Goal: Task Accomplishment & Management: Manage account settings

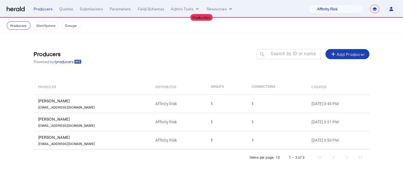
select select "pfm_1vyo_affinityrisk"
select select "**********"
click at [183, 10] on button "Admin Tools" at bounding box center [185, 9] width 29 height 6
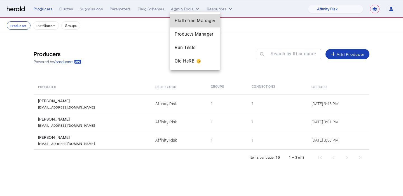
click at [181, 19] on span "Platforms Manager" at bounding box center [195, 20] width 41 height 7
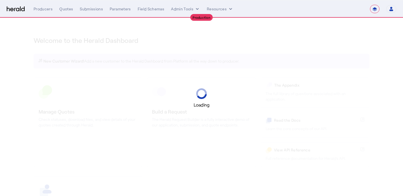
select select "**********"
select select "pfm_1vyo_affinityrisk"
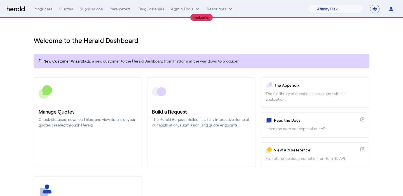
click at [184, 6] on div "**********" at bounding box center [215, 9] width 363 height 8
click at [184, 11] on button "Admin Tools" at bounding box center [185, 9] width 29 height 6
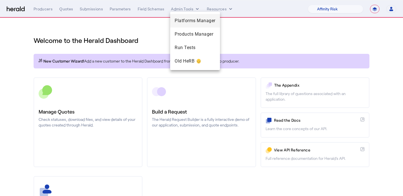
click at [182, 19] on span "Platforms Manager" at bounding box center [195, 20] width 41 height 7
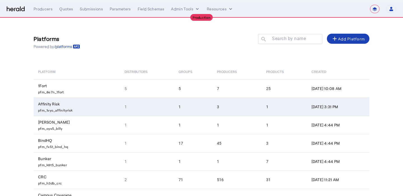
click at [165, 101] on td "1" at bounding box center [147, 106] width 54 height 18
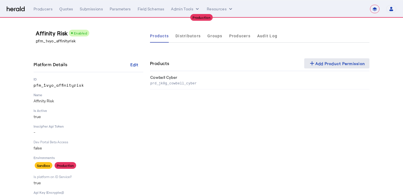
click at [348, 60] on span at bounding box center [336, 63] width 65 height 13
select select "pfm_1vyo_affinityrisk"
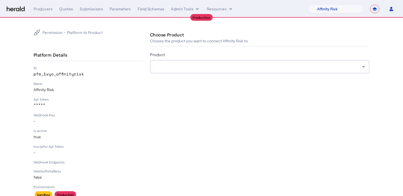
click at [285, 67] on div at bounding box center [258, 66] width 208 height 7
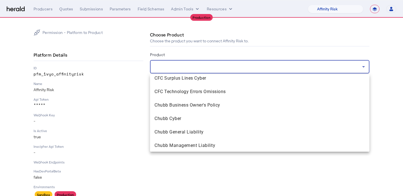
scroll to position [248, 0]
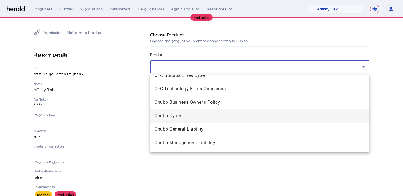
click at [256, 115] on span "Chubb Cyber" at bounding box center [259, 115] width 210 height 7
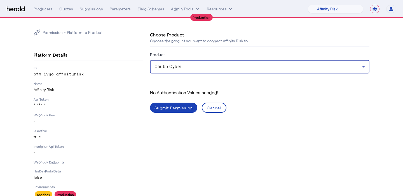
click at [179, 106] on div "Submit Permission" at bounding box center [173, 108] width 38 height 6
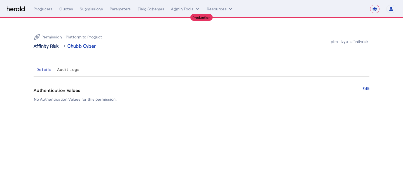
click at [51, 47] on p "Affinity Risk" at bounding box center [46, 46] width 25 height 7
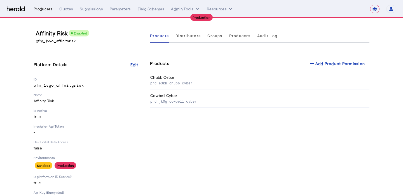
click at [46, 10] on div "Producers" at bounding box center [43, 9] width 19 height 6
select select "pfm_1vyo_affinityrisk"
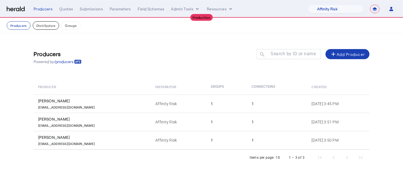
click at [50, 25] on button "Distributors" at bounding box center [46, 25] width 27 height 8
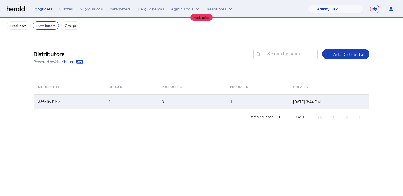
click at [177, 103] on td "3" at bounding box center [191, 101] width 68 height 15
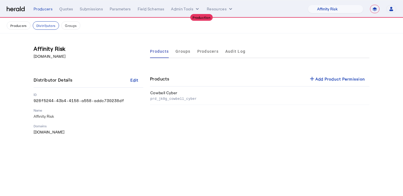
click at [343, 69] on div "Products Groups Producers Audit Log Products add Add Product Permission Cowbell…" at bounding box center [259, 89] width 219 height 90
click at [340, 78] on div "add Add Product Permission" at bounding box center [337, 78] width 57 height 7
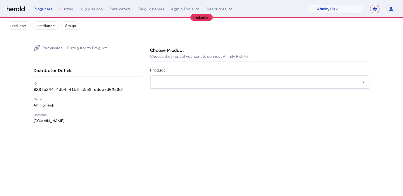
click at [282, 84] on div at bounding box center [258, 82] width 208 height 7
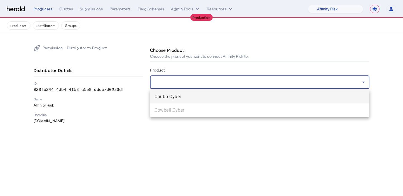
click at [277, 98] on span "Chubb Cyber" at bounding box center [259, 96] width 210 height 7
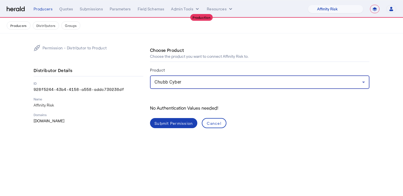
click at [165, 123] on div "Submit Permission" at bounding box center [173, 123] width 38 height 6
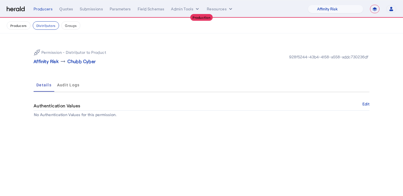
click at [71, 25] on button "Groups" at bounding box center [70, 25] width 19 height 8
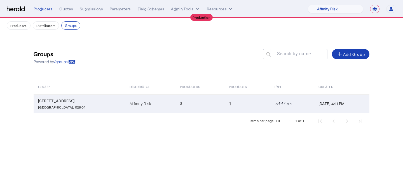
click at [224, 109] on td "1" at bounding box center [246, 103] width 45 height 18
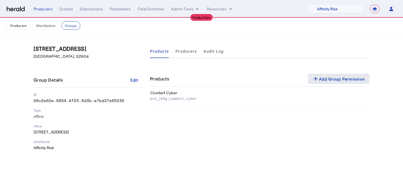
click at [316, 79] on mat-icon "add" at bounding box center [315, 78] width 7 height 7
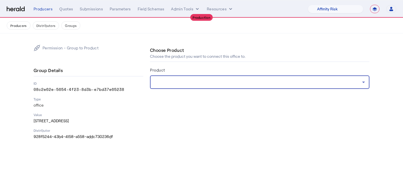
click at [288, 81] on div at bounding box center [258, 82] width 208 height 7
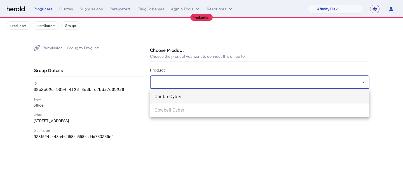
click at [274, 96] on span "Chubb Cyber" at bounding box center [259, 96] width 210 height 7
